Goal: Find specific page/section: Find specific page/section

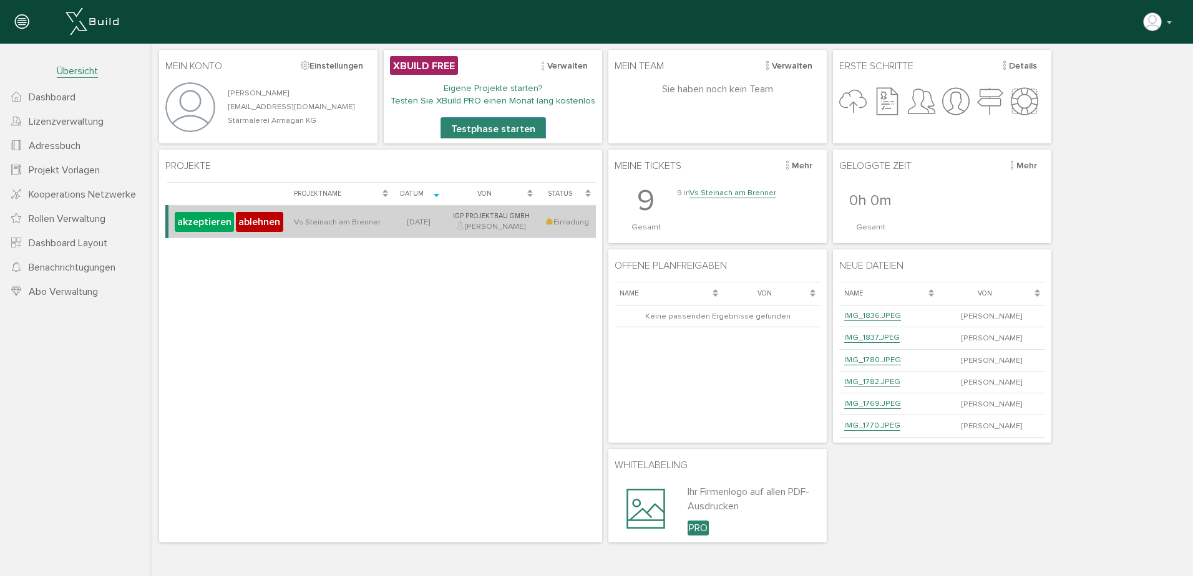
click at [376, 218] on td "Vs Steinach am Brenner" at bounding box center [341, 222] width 104 height 32
click at [203, 221] on button "akzeptieren" at bounding box center [204, 222] width 59 height 20
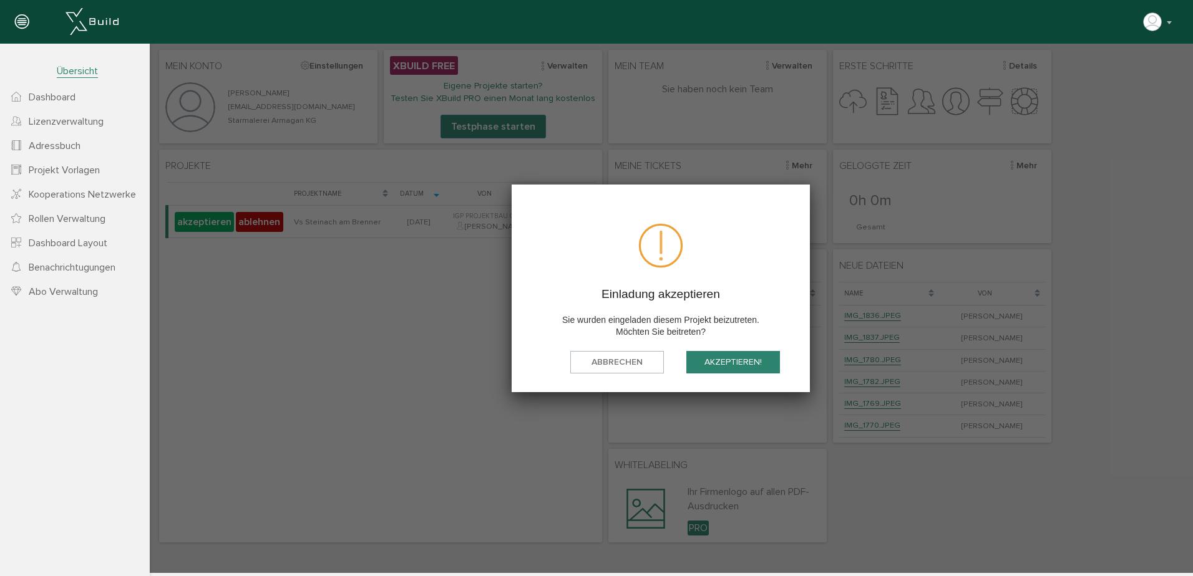
click at [747, 361] on button "akzeptieren!" at bounding box center [733, 362] width 94 height 23
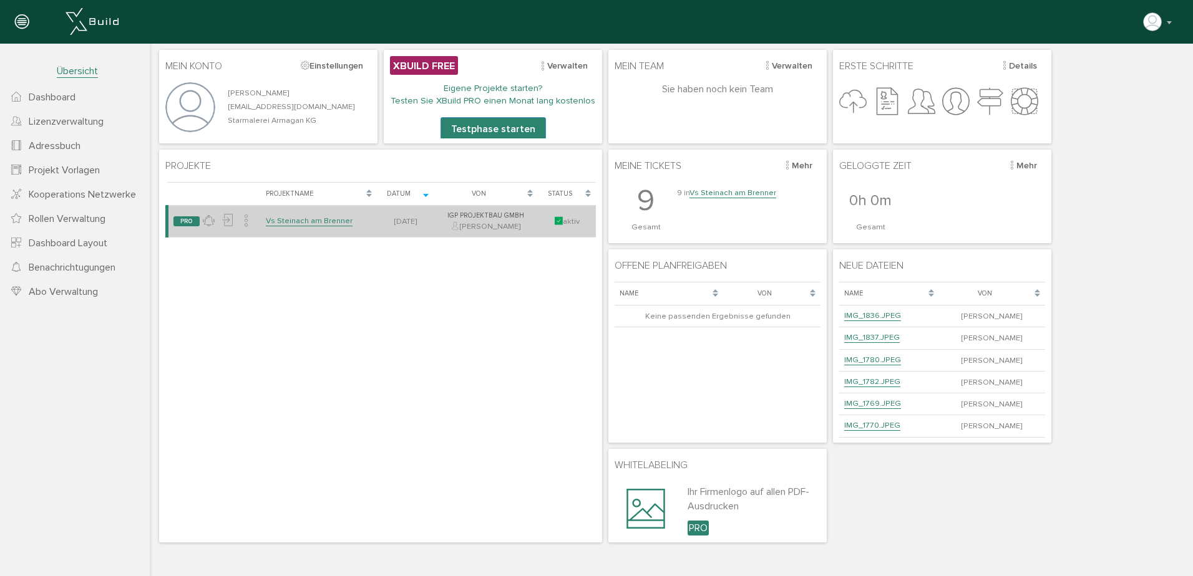
click at [317, 218] on link "Vs Steinach am Brenner" at bounding box center [309, 221] width 87 height 11
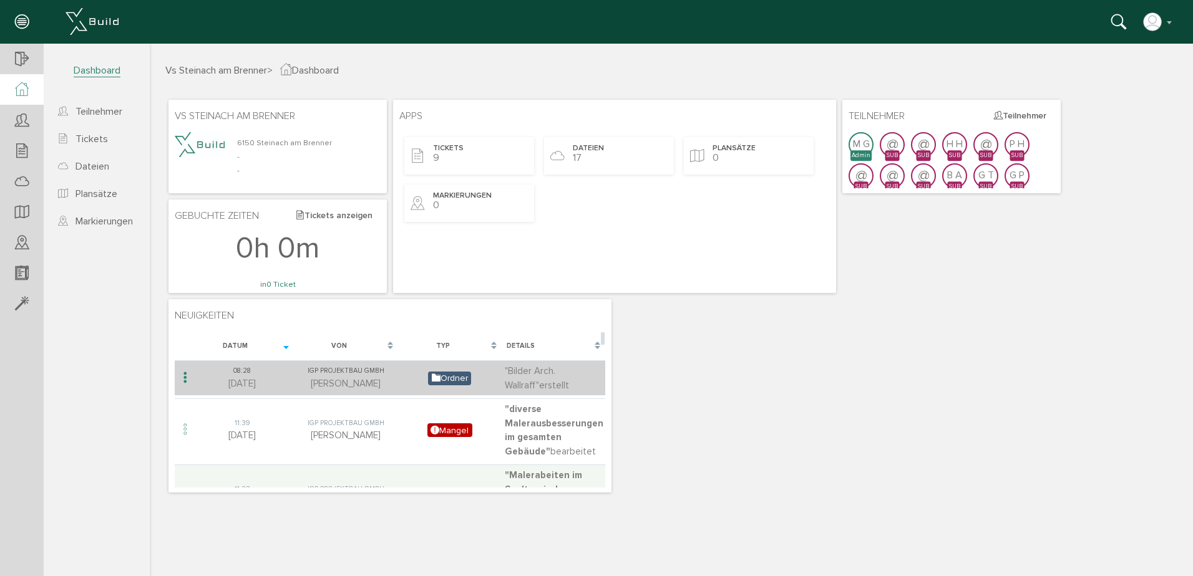
click at [330, 374] on div "IGP Projektbau GmbH" at bounding box center [345, 371] width 97 height 11
click at [533, 374] on span ""Bilder Arch. Wallraff"" at bounding box center [530, 379] width 51 height 26
click at [183, 377] on icon at bounding box center [185, 378] width 15 height 17
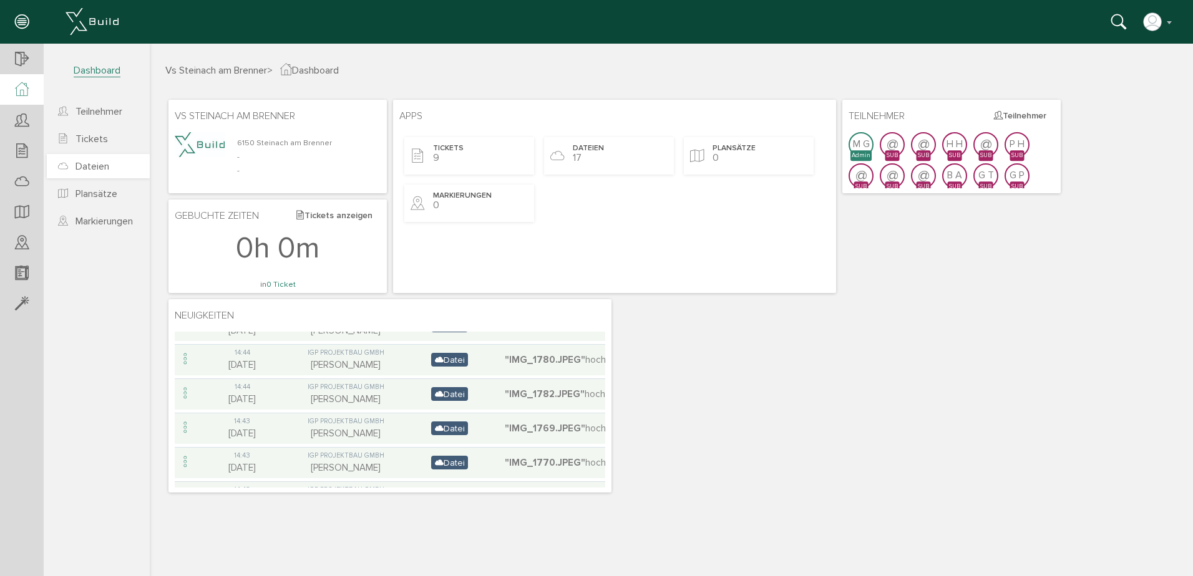
click at [92, 163] on span "Dateien" at bounding box center [92, 166] width 34 height 12
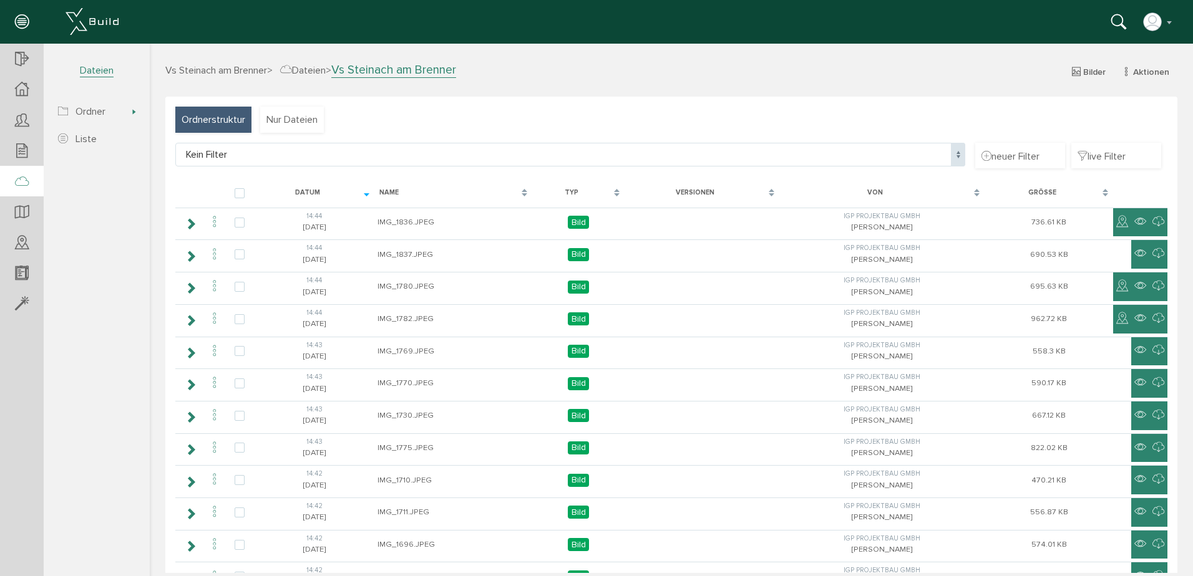
click at [203, 73] on span "Vs Steinach am Brenner" at bounding box center [216, 70] width 102 height 12
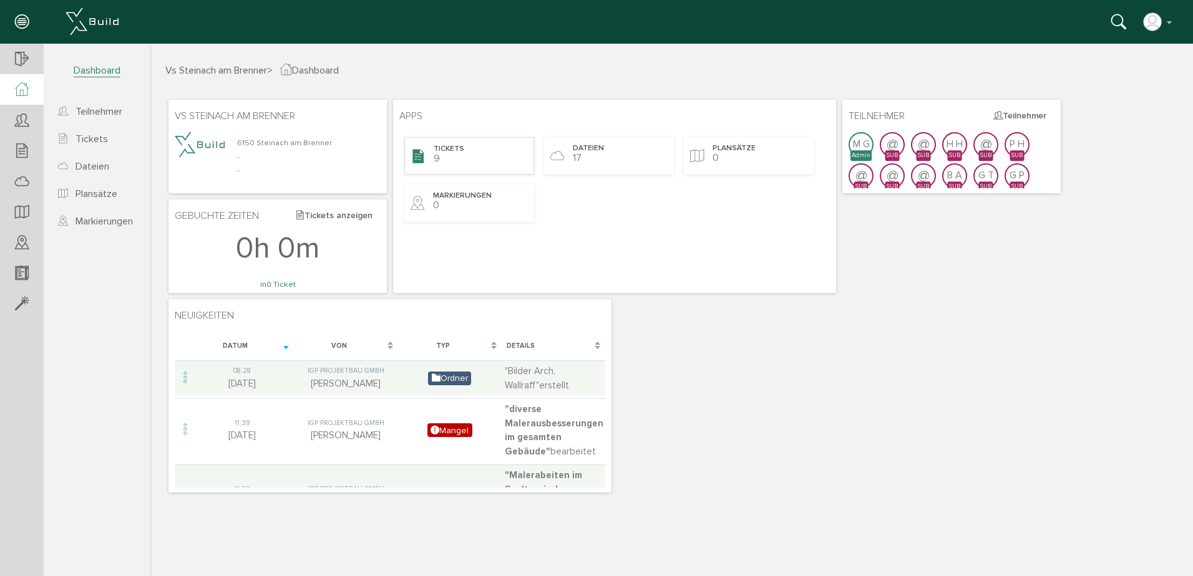
click at [478, 147] on div "Tickets 9" at bounding box center [469, 155] width 130 height 37
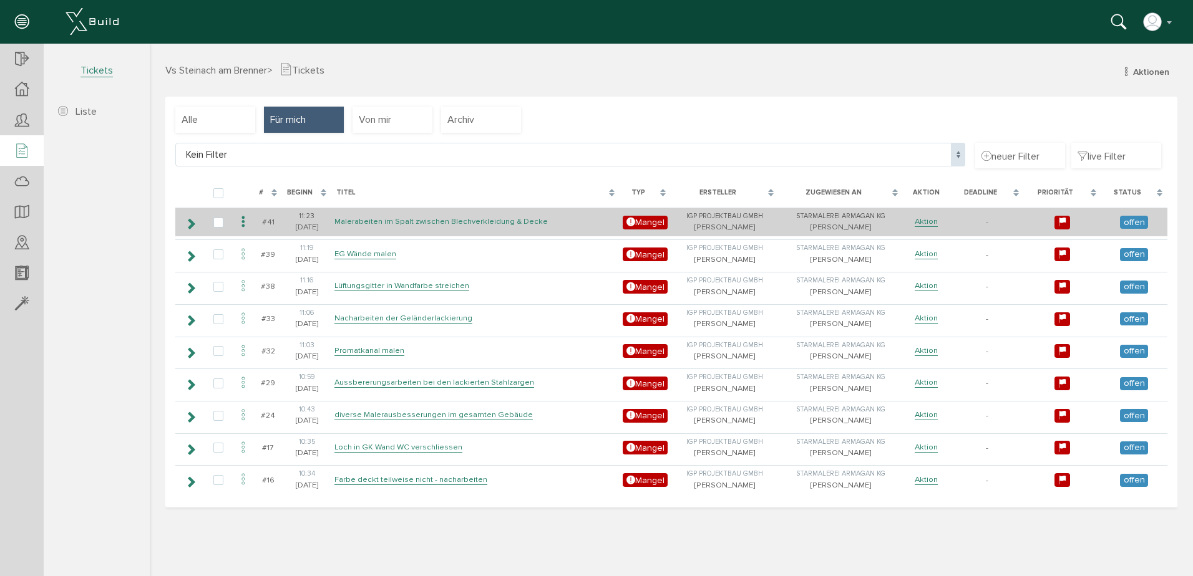
click at [403, 221] on link "Malerabeiten im Spalt zwischen Blechverkleidung & Decke" at bounding box center [440, 221] width 213 height 11
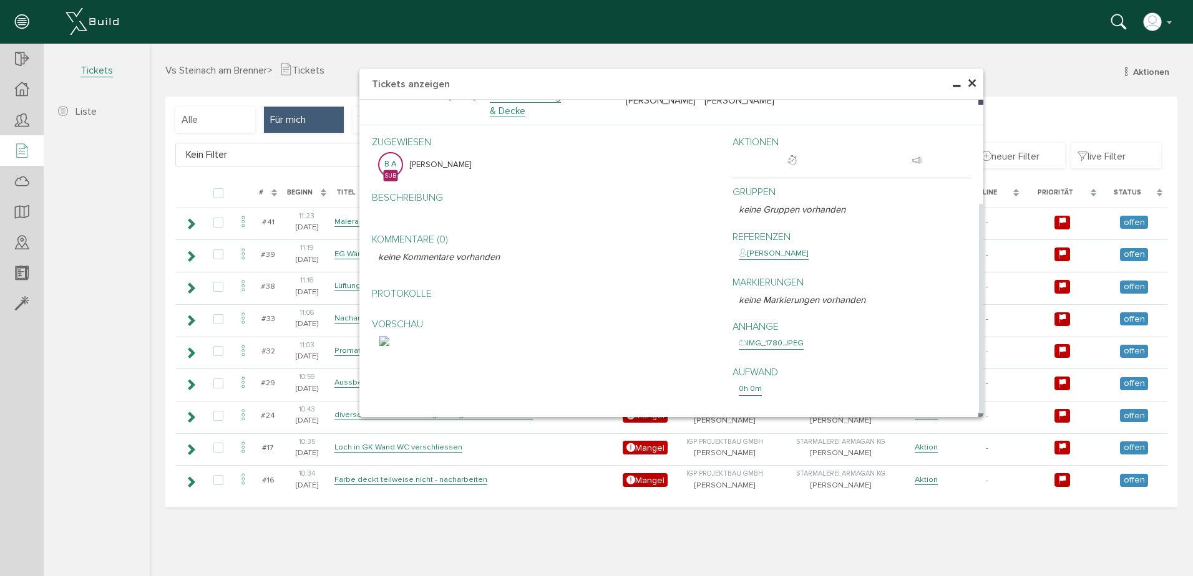
click at [389, 346] on img at bounding box center [384, 341] width 10 height 10
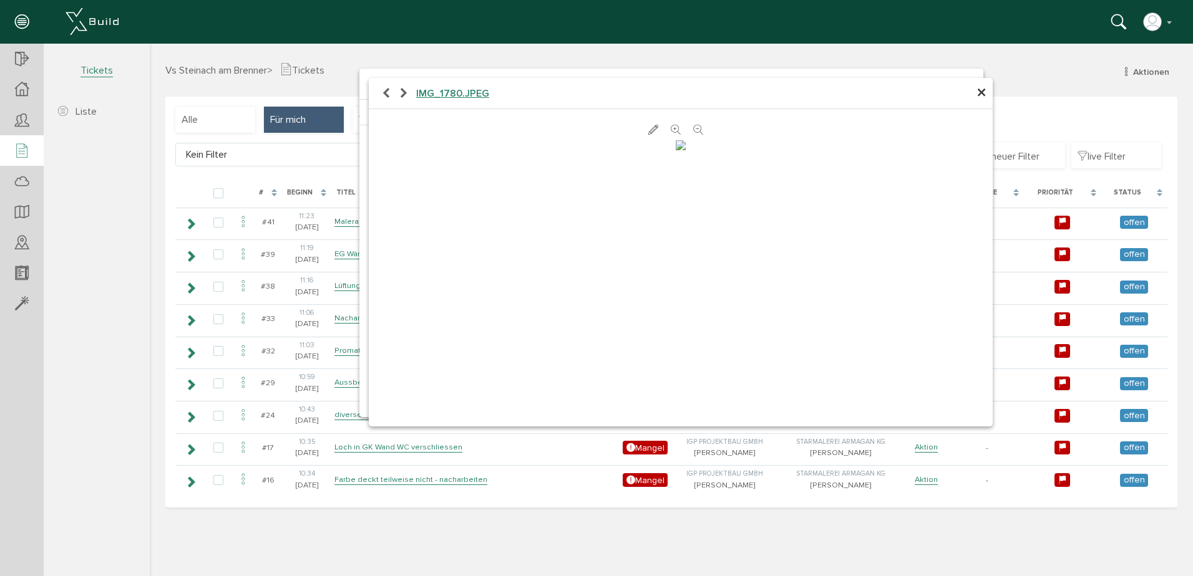
click at [985, 94] on span "×" at bounding box center [981, 93] width 10 height 24
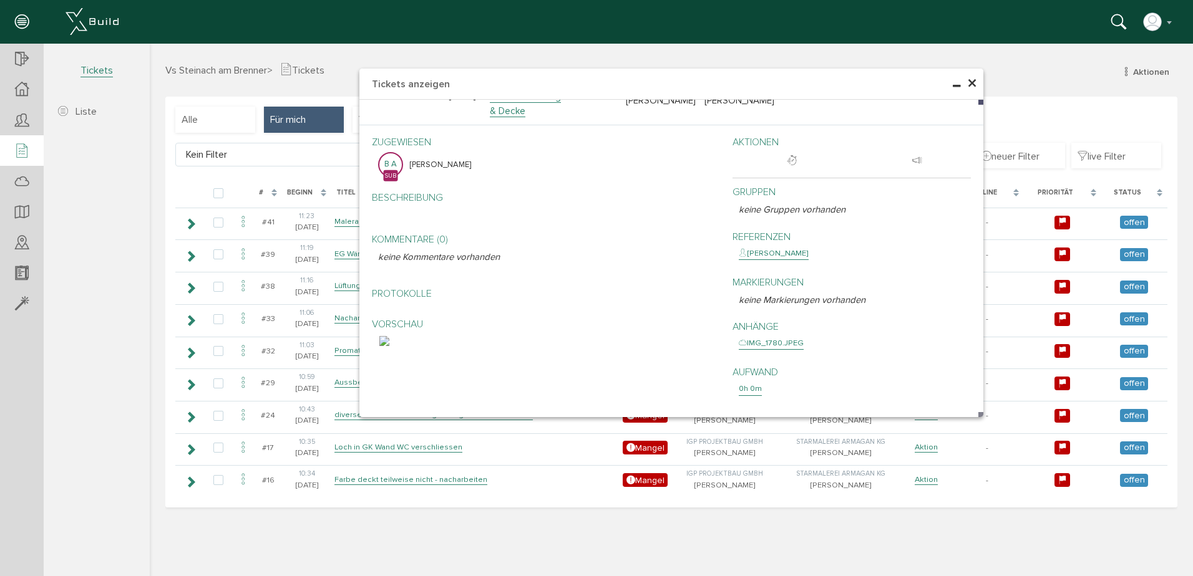
click at [976, 89] on span "×" at bounding box center [972, 84] width 10 height 24
